Goal: Transaction & Acquisition: Purchase product/service

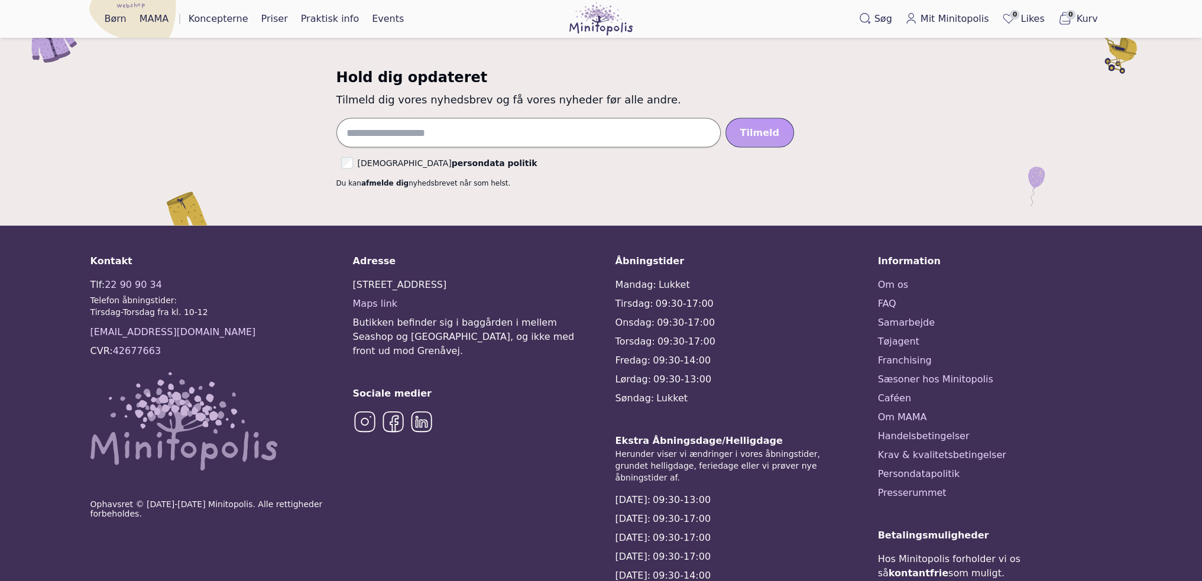
scroll to position [2956, 0]
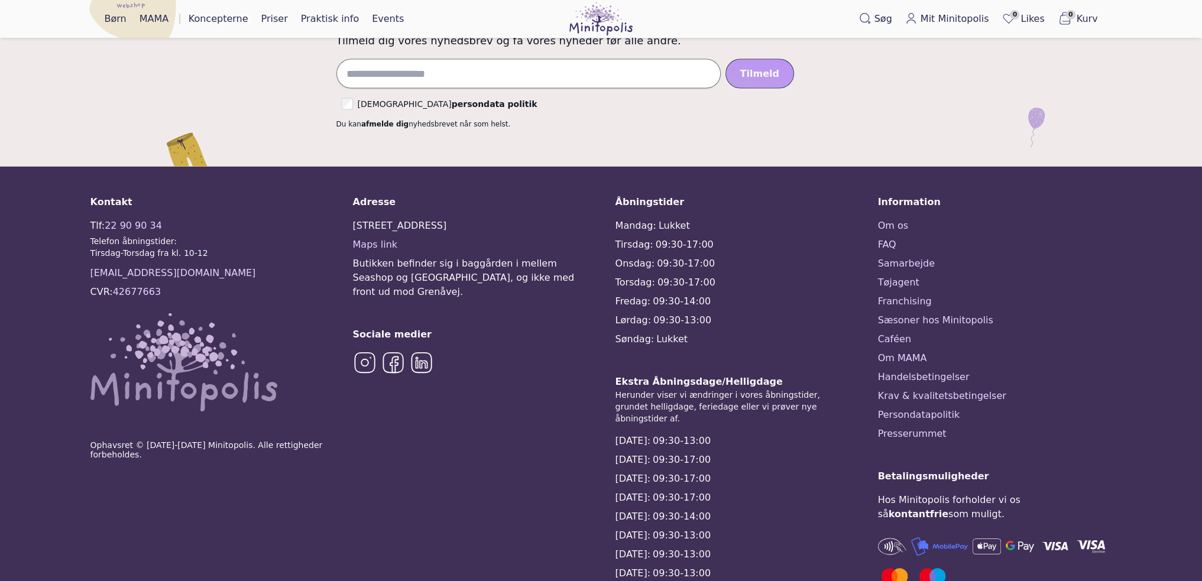
drag, startPoint x: 352, startPoint y: 180, endPoint x: 472, endPoint y: 182, distance: 120.0
click at [472, 218] on div "[STREET_ADDRESS]" at bounding box center [470, 225] width 234 height 14
copy div "[STREET_ADDRESS]"
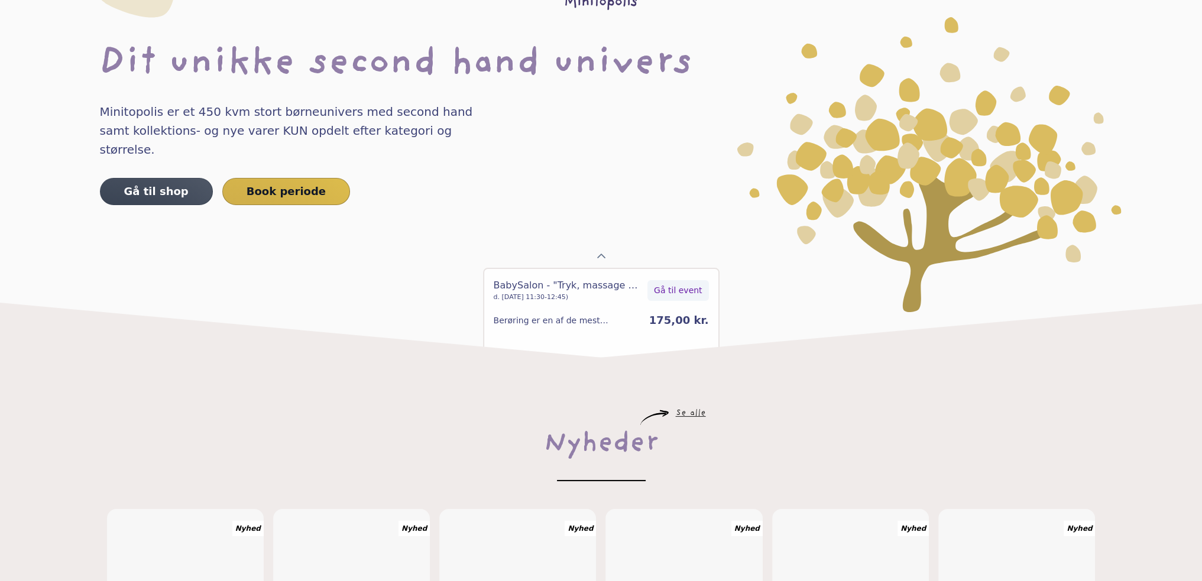
scroll to position [0, 0]
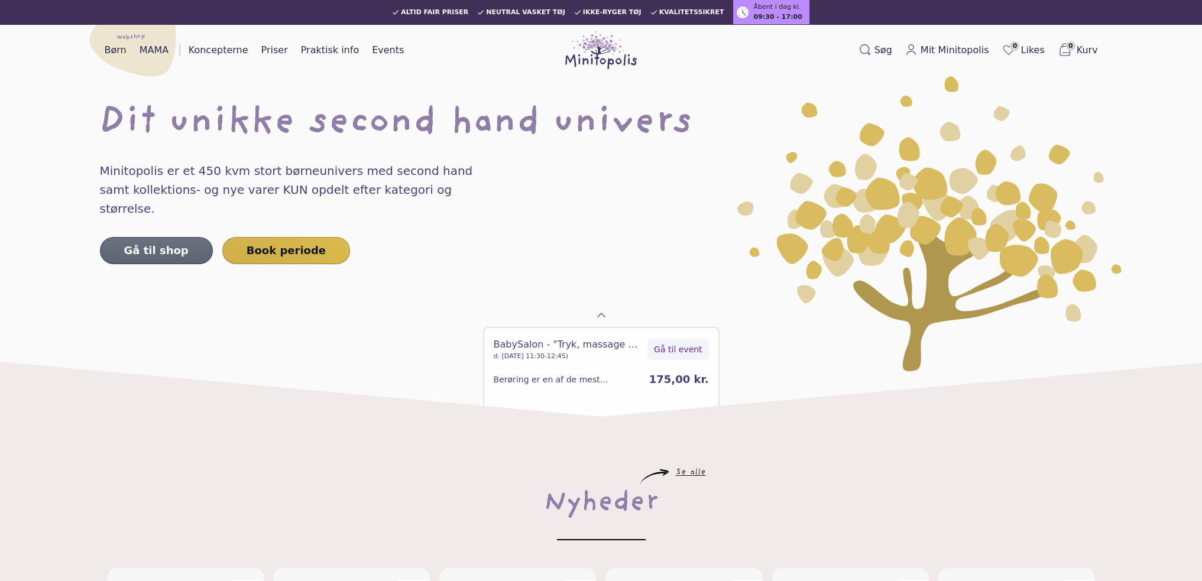
click at [154, 237] on link "Gå til shop" at bounding box center [156, 250] width 113 height 27
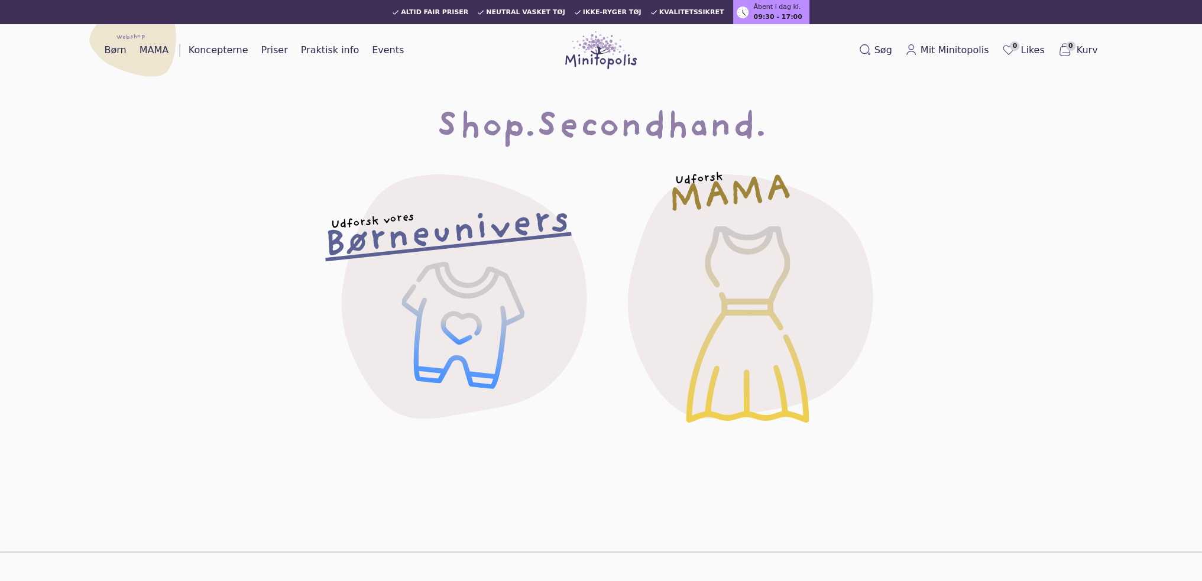
click at [511, 287] on div "Udforsk vores Børneunivers" at bounding box center [458, 294] width 325 height 325
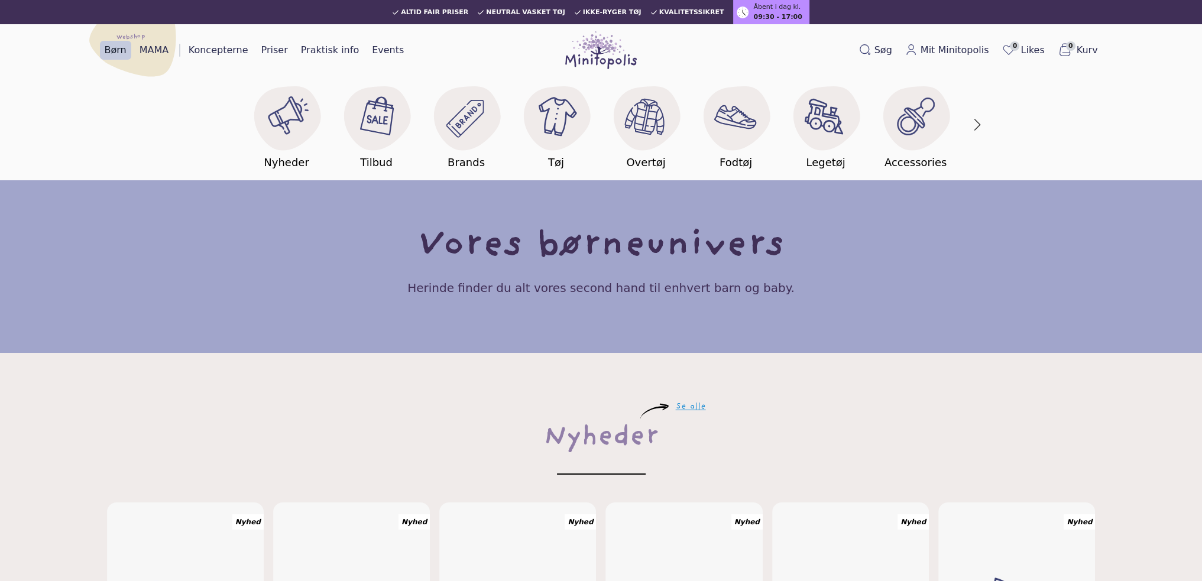
click at [683, 405] on link "Se alle" at bounding box center [691, 407] width 30 height 7
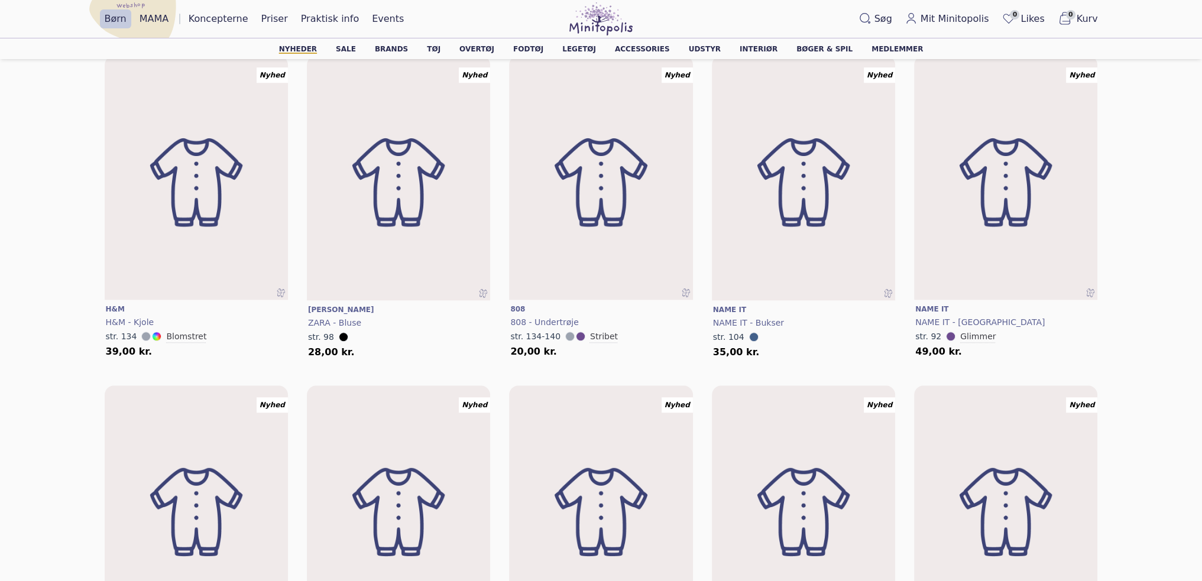
scroll to position [1596, 0]
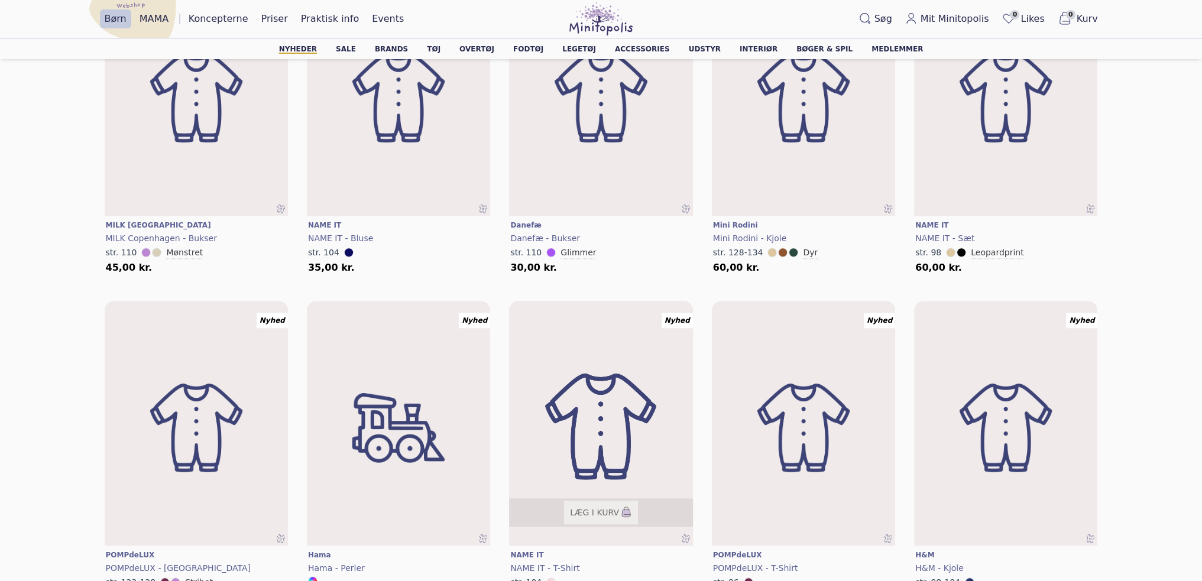
click at [655, 419] on img at bounding box center [601, 427] width 220 height 294
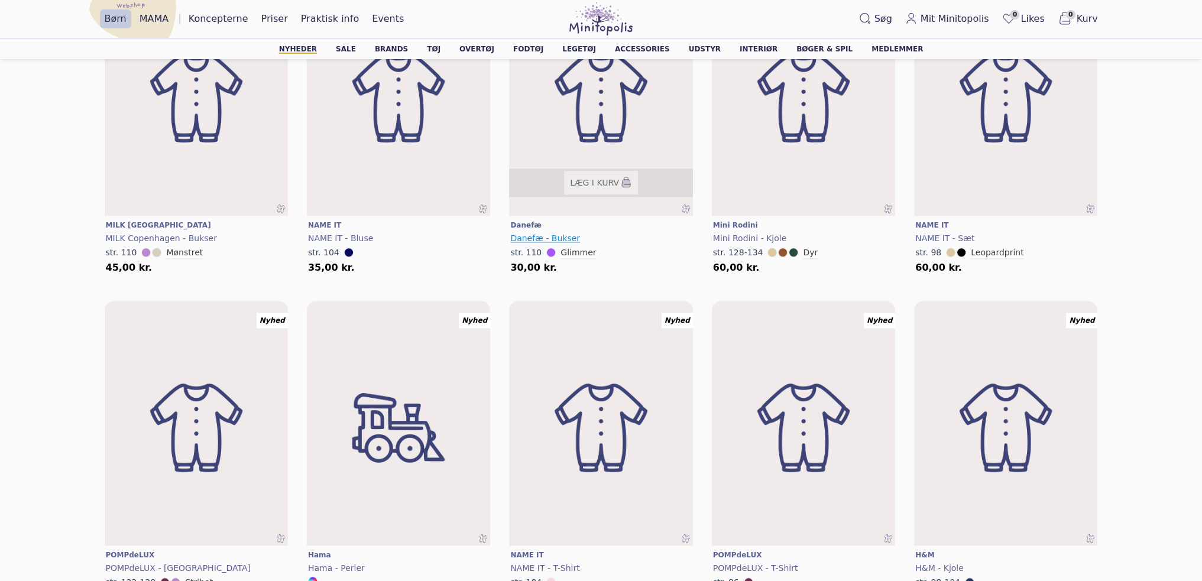
click at [547, 238] on span "Danefæ - Bukser" at bounding box center [545, 238] width 70 height 9
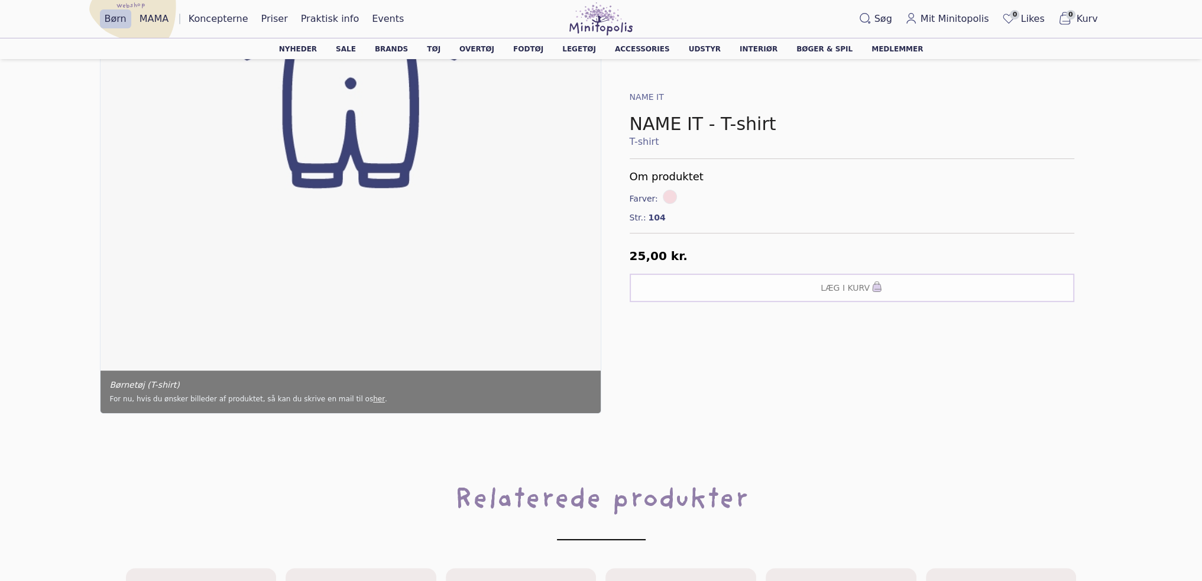
scroll to position [650, 0]
